Goal: Use online tool/utility: Use online tool/utility

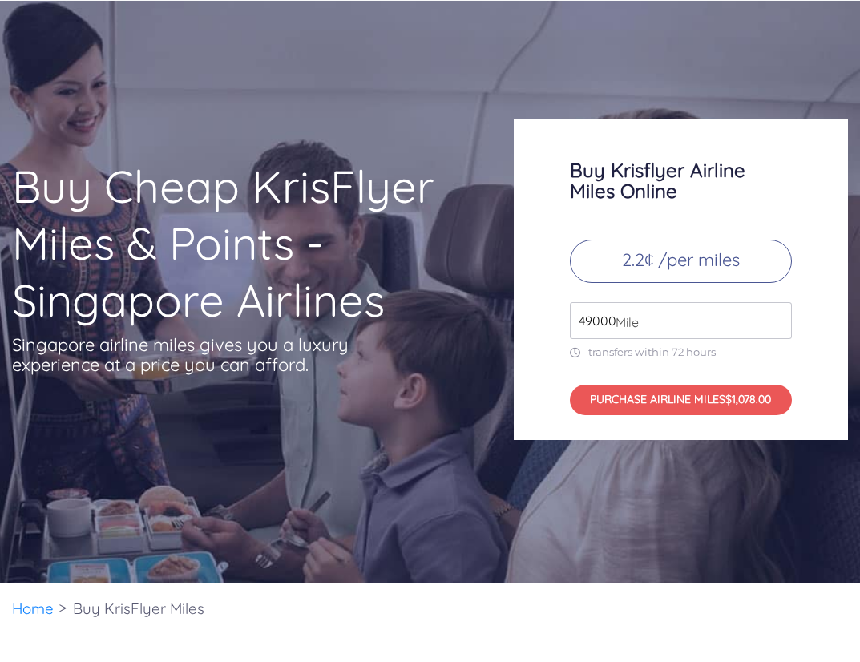
scroll to position [66, 0]
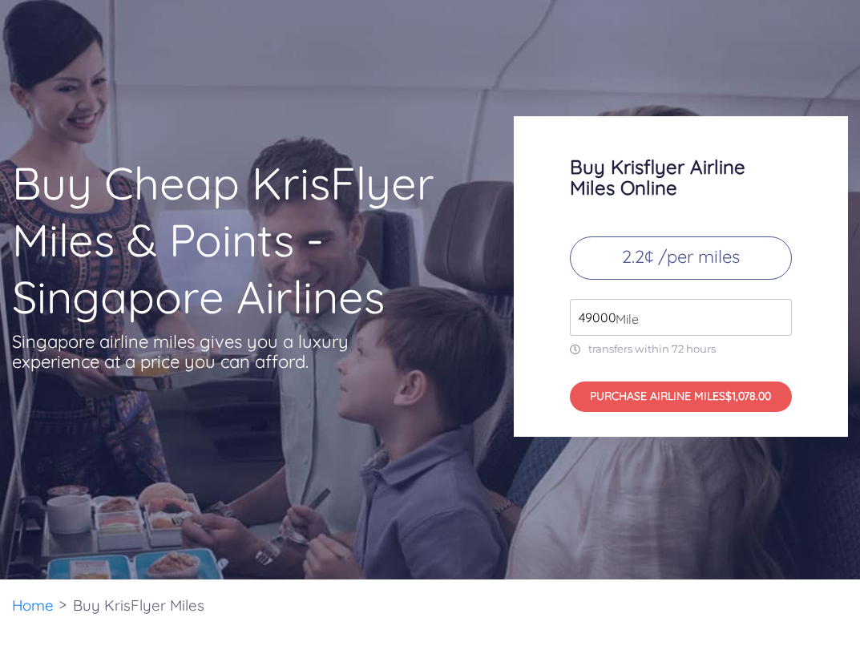
click at [654, 312] on input "49000" at bounding box center [681, 317] width 222 height 37
click at [616, 315] on span "Mile" at bounding box center [622, 318] width 31 height 19
click at [610, 316] on span "Mile" at bounding box center [622, 318] width 31 height 19
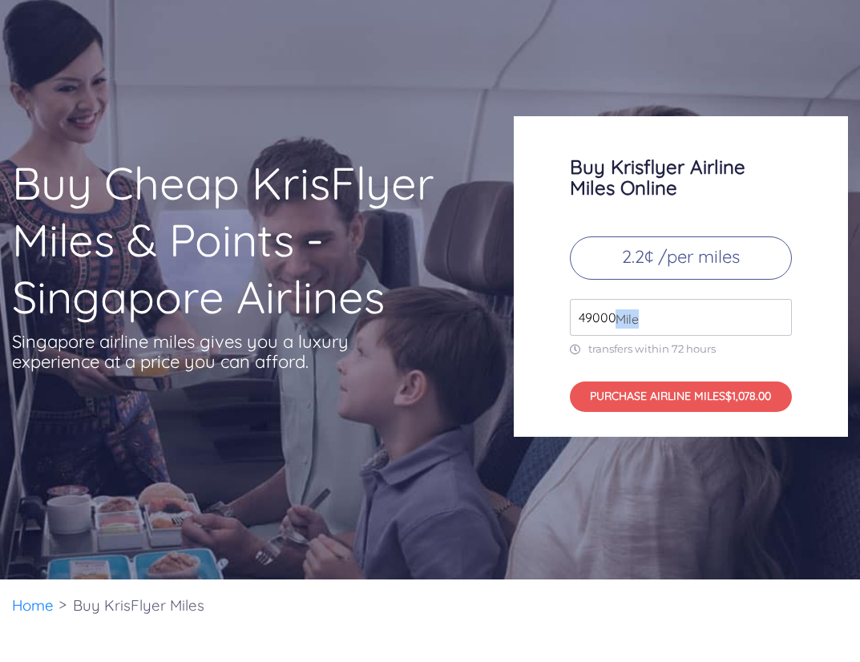
click at [610, 316] on span "Mile" at bounding box center [622, 318] width 31 height 19
click at [590, 324] on input "49000" at bounding box center [681, 317] width 222 height 37
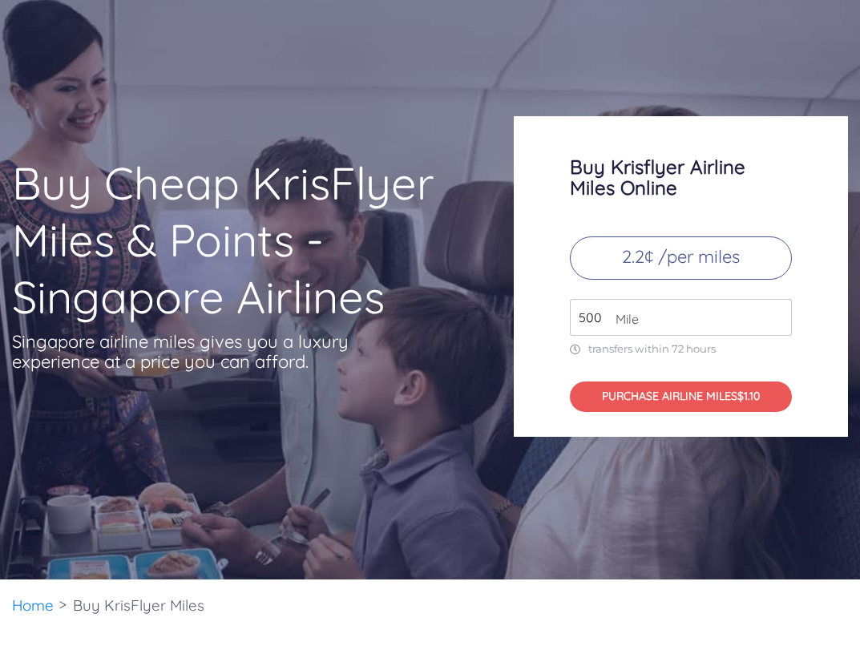
type input "5000"
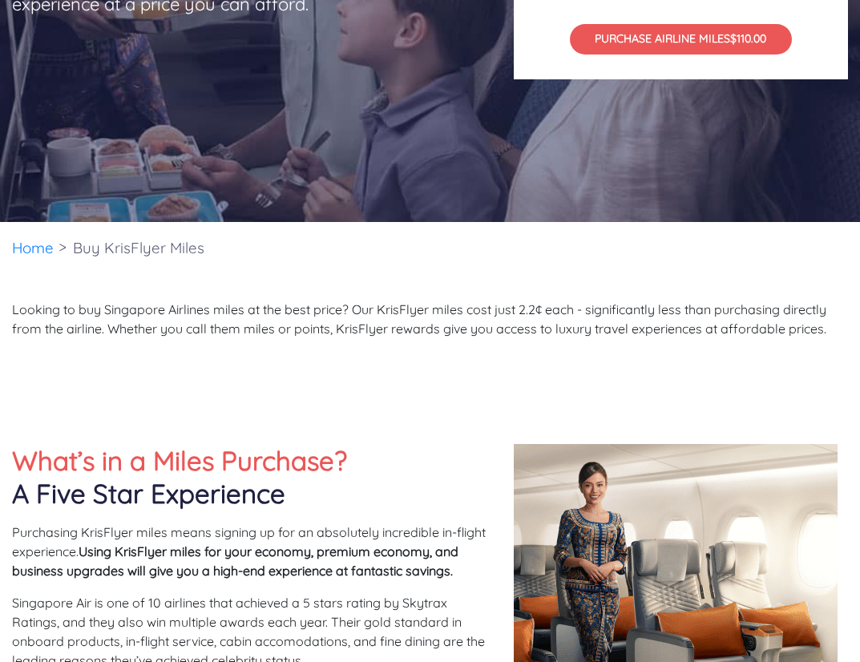
scroll to position [496, 0]
